Goal: Task Accomplishment & Management: Complete application form

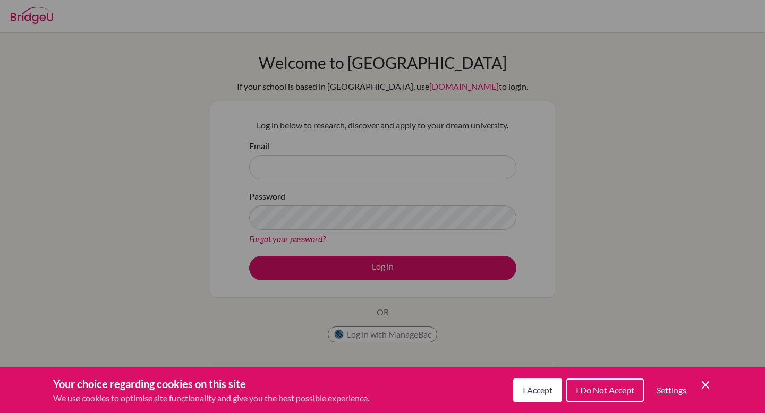
click at [585, 389] on span "I Do Not Accept" at bounding box center [605, 390] width 58 height 10
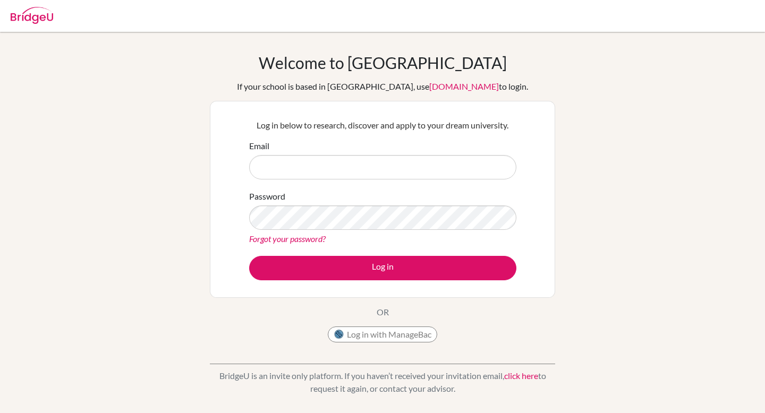
click at [573, 192] on div "Welcome to [GEOGRAPHIC_DATA] If your school is based in [GEOGRAPHIC_DATA], use …" at bounding box center [382, 226] width 765 height 347
click at [388, 330] on button "Log in with ManageBac" at bounding box center [382, 335] width 109 height 16
click at [373, 180] on form "Email Password Forgot your password? Log in" at bounding box center [382, 210] width 267 height 141
click at [367, 171] on input "Email" at bounding box center [382, 167] width 267 height 24
click at [377, 164] on input "Email" at bounding box center [382, 167] width 267 height 24
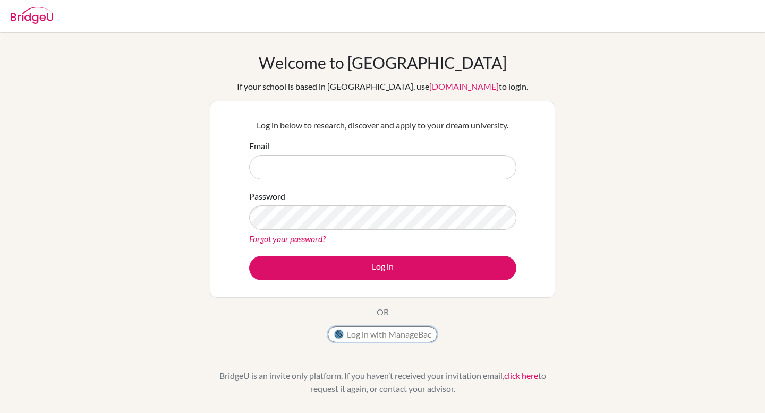
click at [379, 335] on button "Log in with ManageBac" at bounding box center [382, 335] width 109 height 16
click at [145, 176] on div "Welcome to [GEOGRAPHIC_DATA] If your school is based in [GEOGRAPHIC_DATA], use …" at bounding box center [382, 226] width 765 height 347
click at [268, 164] on input "Email" at bounding box center [382, 167] width 267 height 24
type input "[PERSON_NAME][EMAIL_ADDRESS][PERSON_NAME][DOMAIN_NAME]"
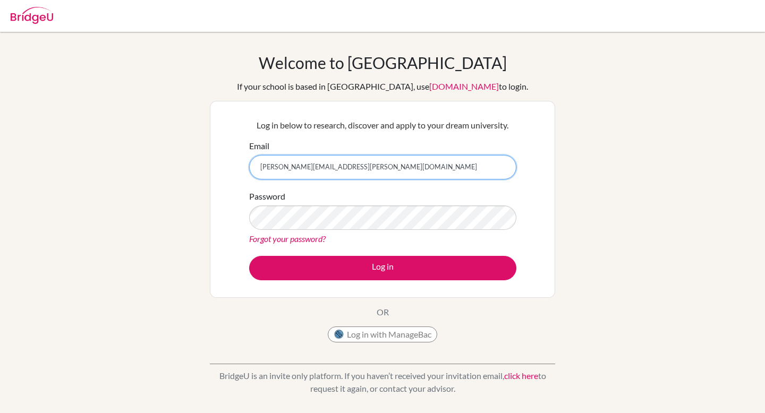
click at [249, 256] on button "Log in" at bounding box center [382, 268] width 267 height 24
